Goal: Task Accomplishment & Management: Use online tool/utility

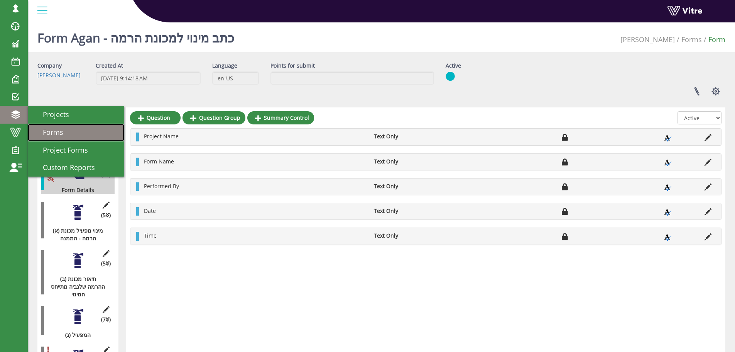
click at [52, 132] on span "Forms" at bounding box center [49, 131] width 30 height 9
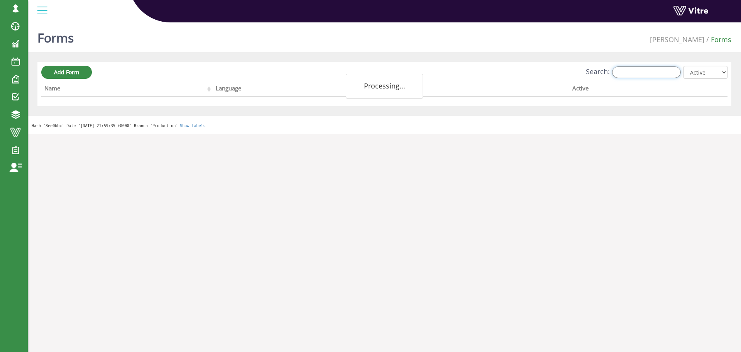
click at [631, 70] on input "Search:" at bounding box center [646, 72] width 69 height 12
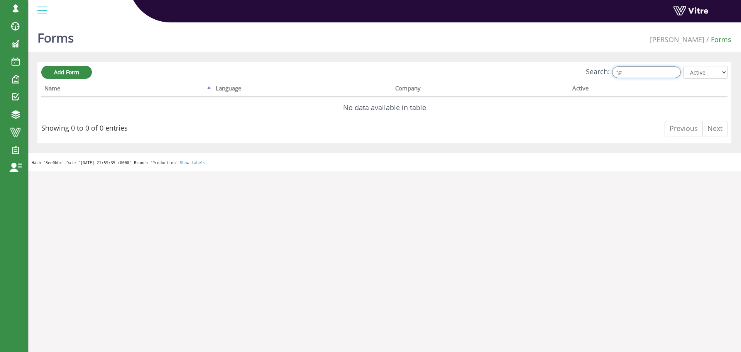
type input "ק"
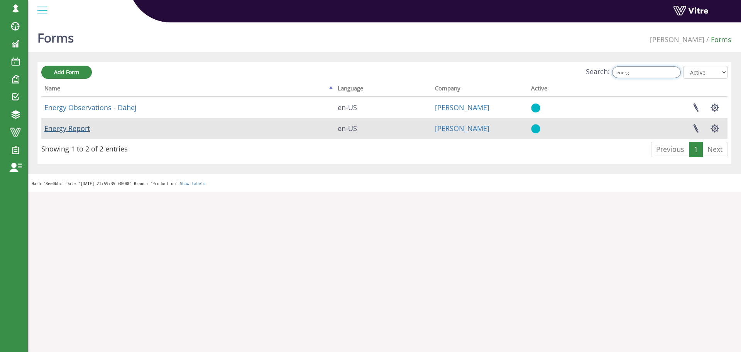
type input "energ"
click at [69, 129] on link "Energy Report" at bounding box center [67, 127] width 46 height 9
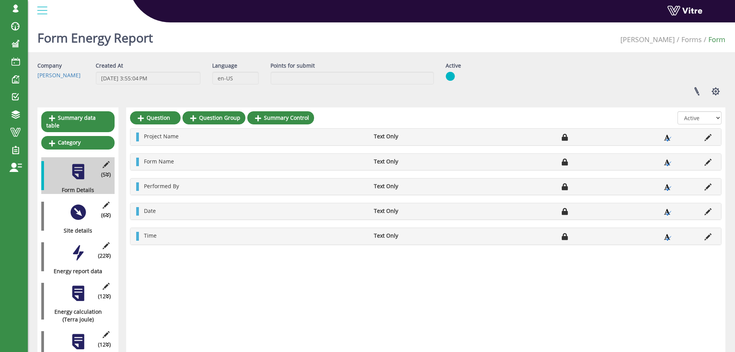
click at [76, 207] on div at bounding box center [77, 211] width 17 height 17
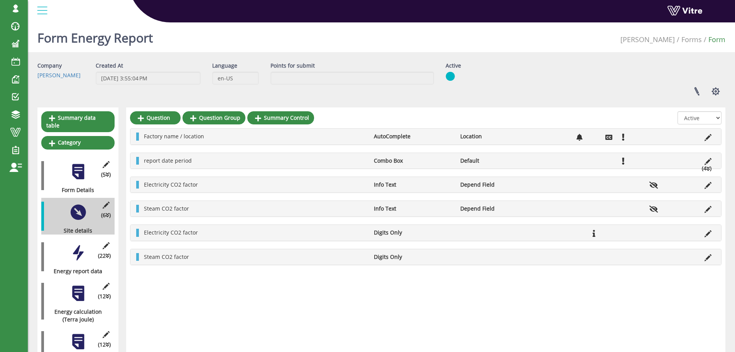
click at [80, 247] on div at bounding box center [77, 252] width 17 height 17
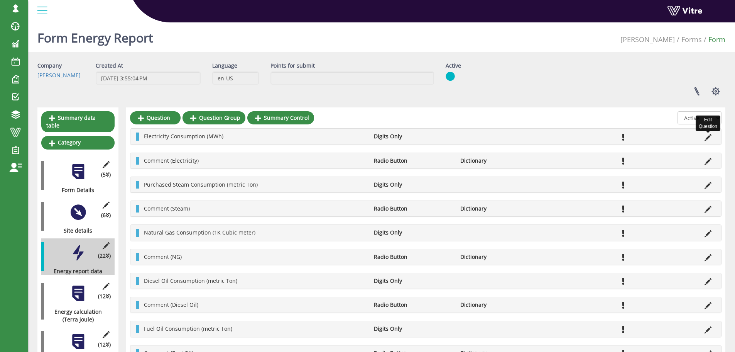
click at [708, 137] on icon at bounding box center [708, 137] width 7 height 7
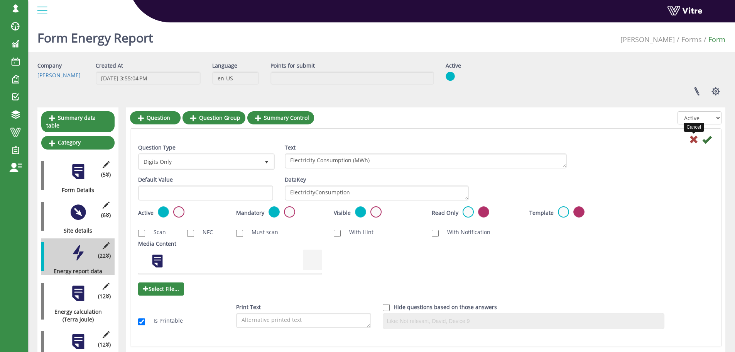
click at [694, 139] on icon at bounding box center [693, 139] width 9 height 9
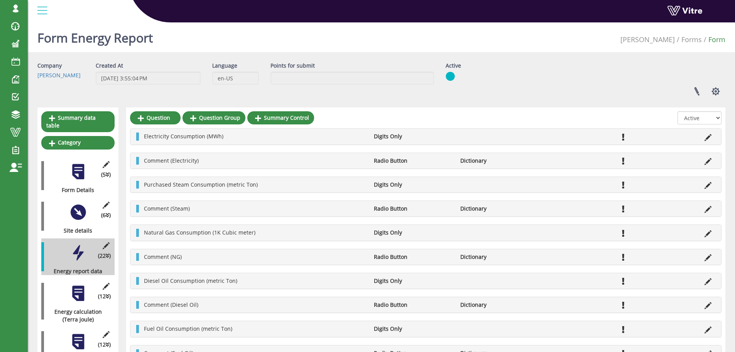
click at [81, 285] on div at bounding box center [77, 292] width 17 height 17
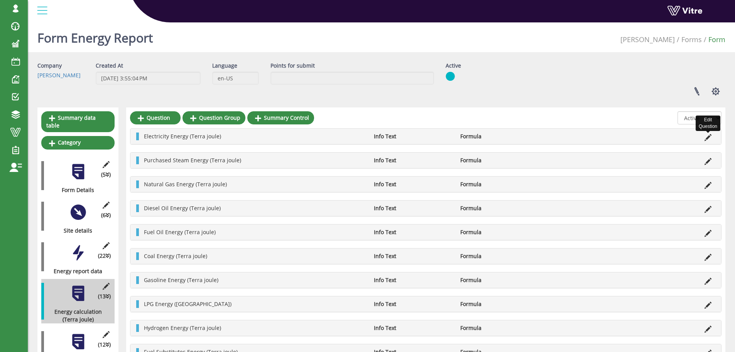
click at [709, 137] on icon at bounding box center [708, 137] width 7 height 7
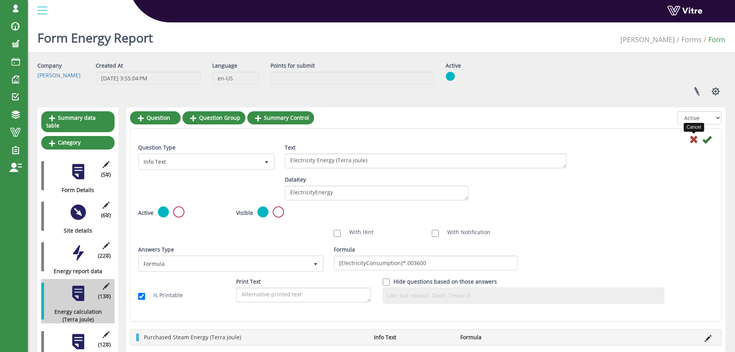
click at [694, 140] on icon at bounding box center [693, 139] width 9 height 9
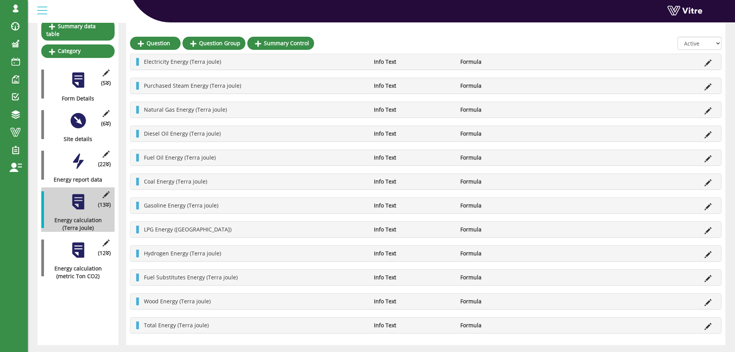
click at [78, 244] on div at bounding box center [77, 249] width 17 height 17
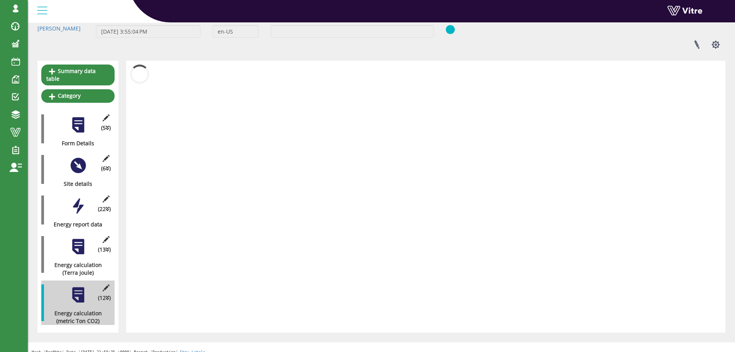
scroll to position [91, 0]
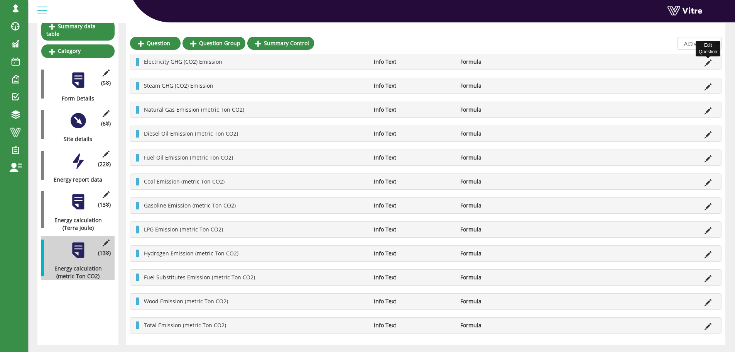
click at [705, 64] on icon at bounding box center [708, 62] width 7 height 7
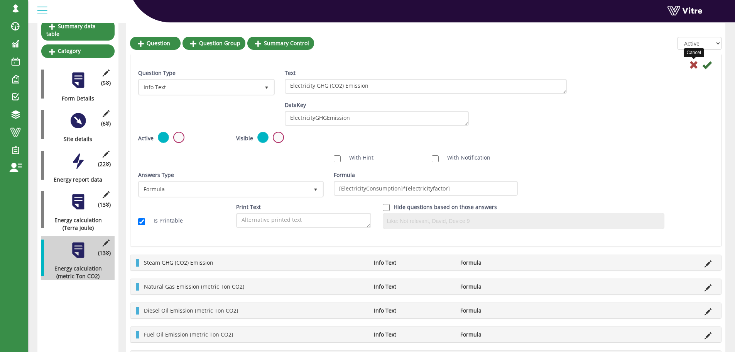
click at [693, 66] on icon at bounding box center [693, 64] width 9 height 9
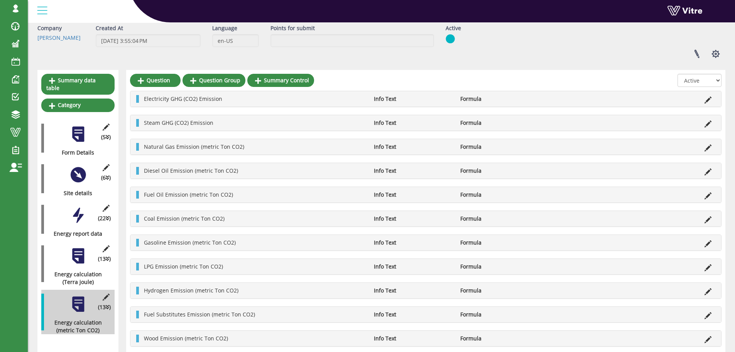
scroll to position [0, 0]
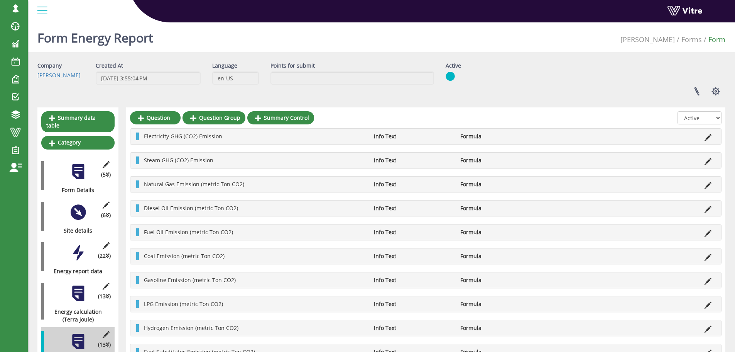
click at [80, 205] on div at bounding box center [77, 211] width 17 height 17
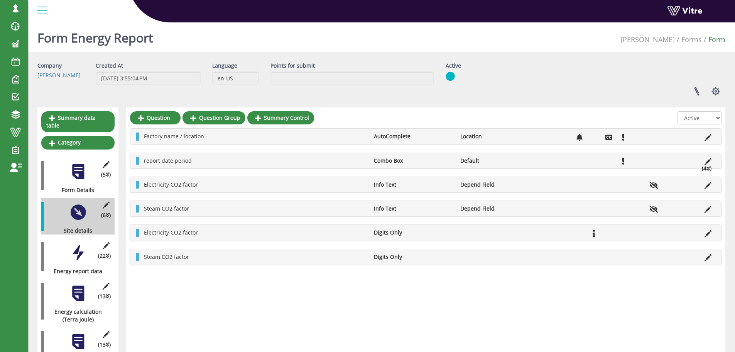
click at [74, 247] on div at bounding box center [77, 252] width 17 height 17
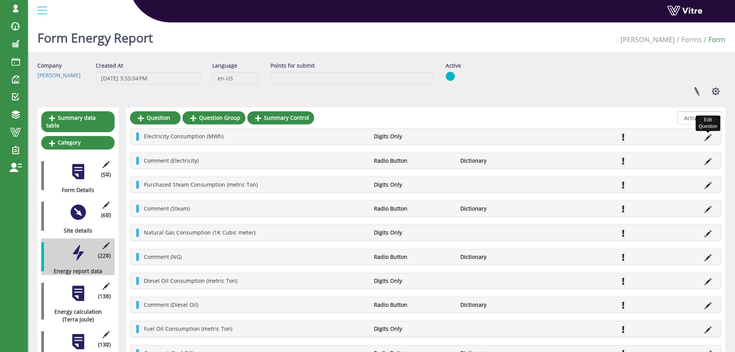
click at [708, 138] on icon at bounding box center [708, 137] width 7 height 7
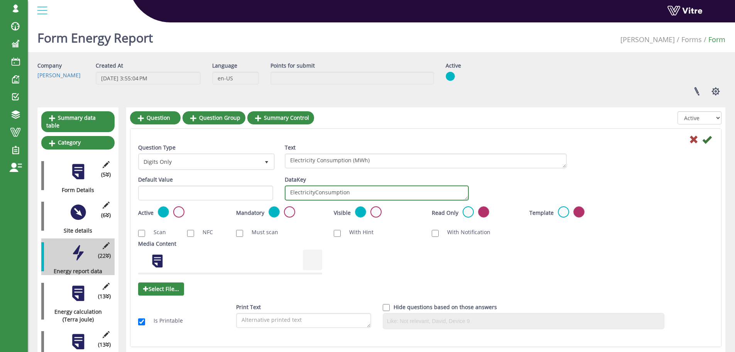
click at [288, 192] on textarea "ElectricityConsumption" at bounding box center [377, 192] width 184 height 15
drag, startPoint x: 287, startPoint y: 192, endPoint x: 282, endPoint y: 192, distance: 5.0
click at [282, 192] on div "DataKey ElectricityConsumption" at bounding box center [377, 191] width 196 height 30
click at [352, 191] on textarea "ElectricityConsumption" at bounding box center [377, 192] width 184 height 15
click at [693, 138] on icon at bounding box center [693, 139] width 9 height 9
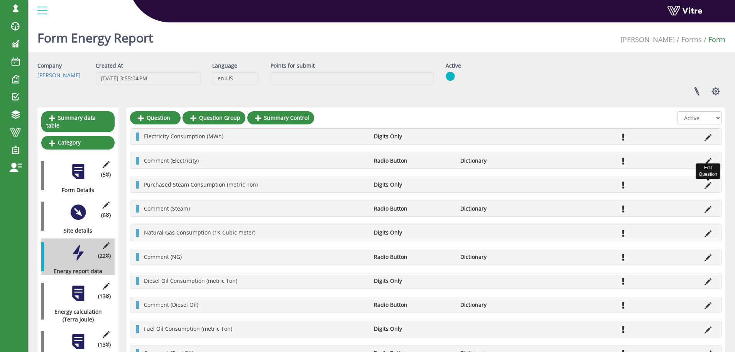
click at [710, 185] on icon at bounding box center [708, 185] width 7 height 7
